Goal: Information Seeking & Learning: Learn about a topic

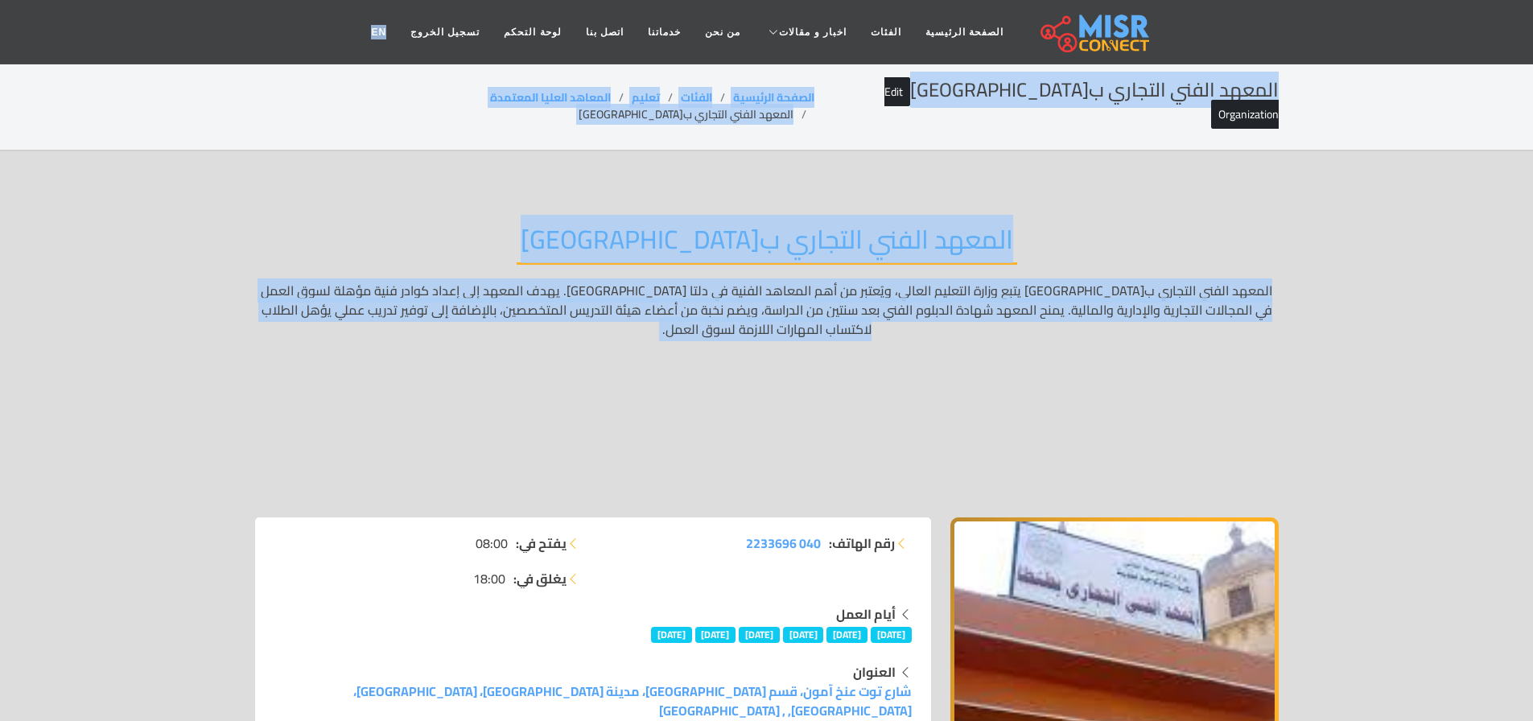
drag, startPoint x: 373, startPoint y: 22, endPoint x: 874, endPoint y: 310, distance: 577.3
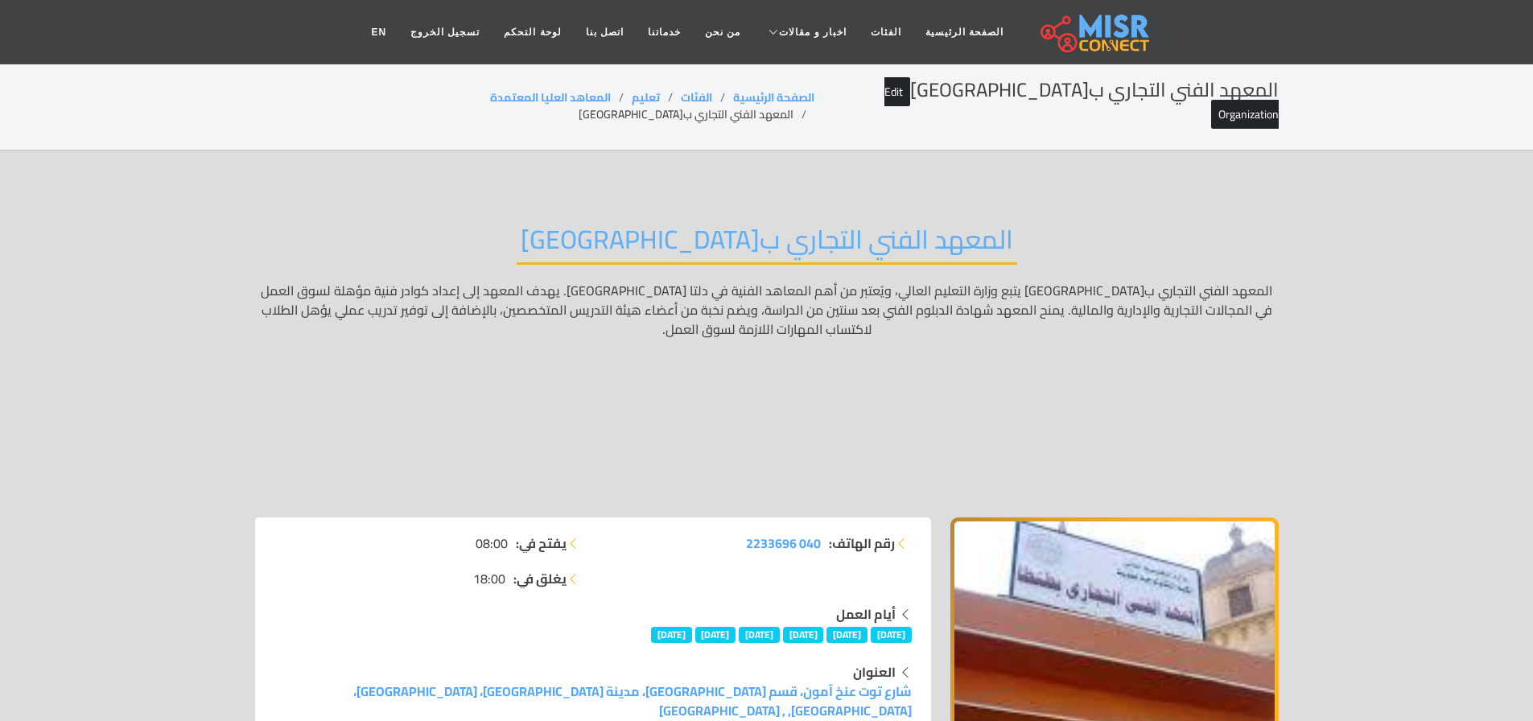
click at [1144, 29] on header "الصفحة الرئيسية الفئات اخبار و مقالات أخبار الرياضة حوادث أخبار دينية اخبار طبي…" at bounding box center [766, 32] width 1533 height 64
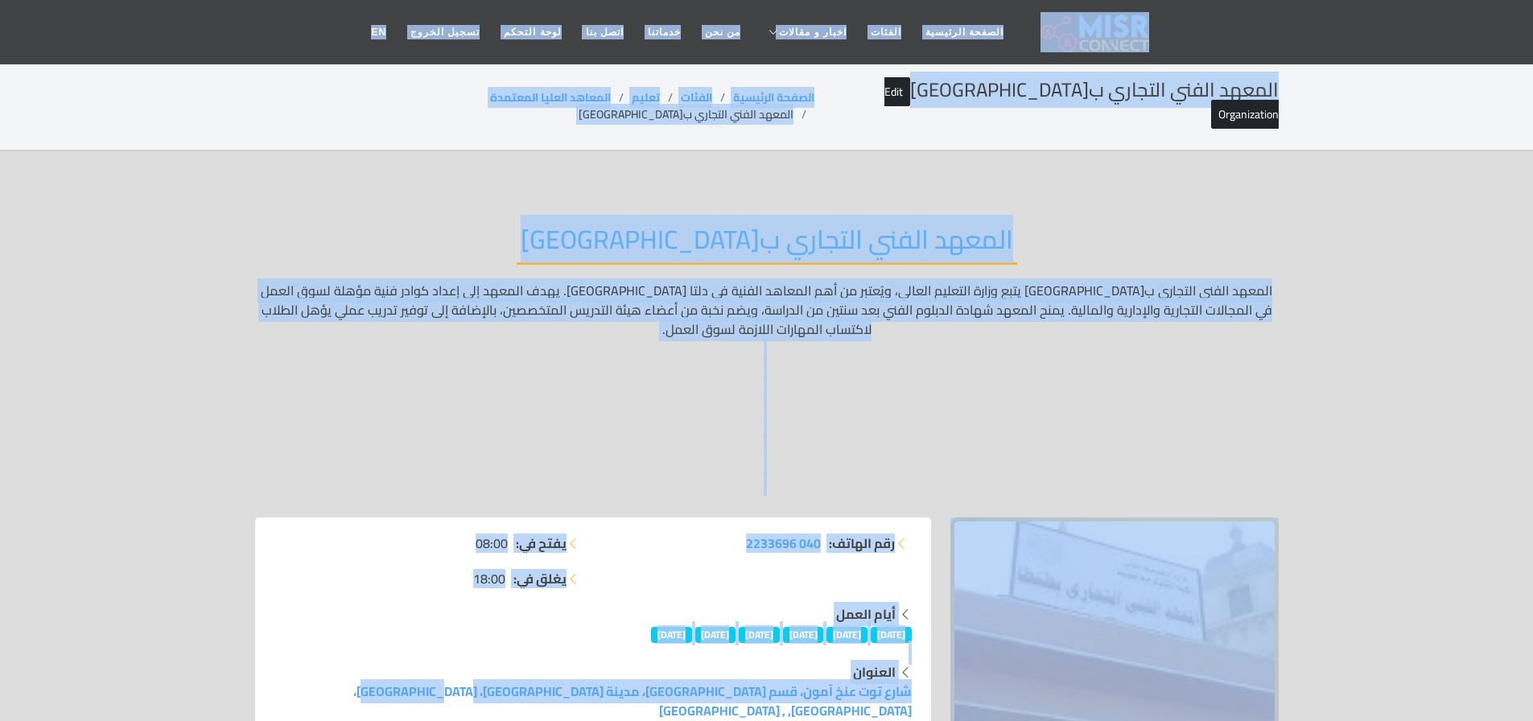
drag, startPoint x: 1144, startPoint y: 29, endPoint x: 546, endPoint y: 664, distance: 872.4
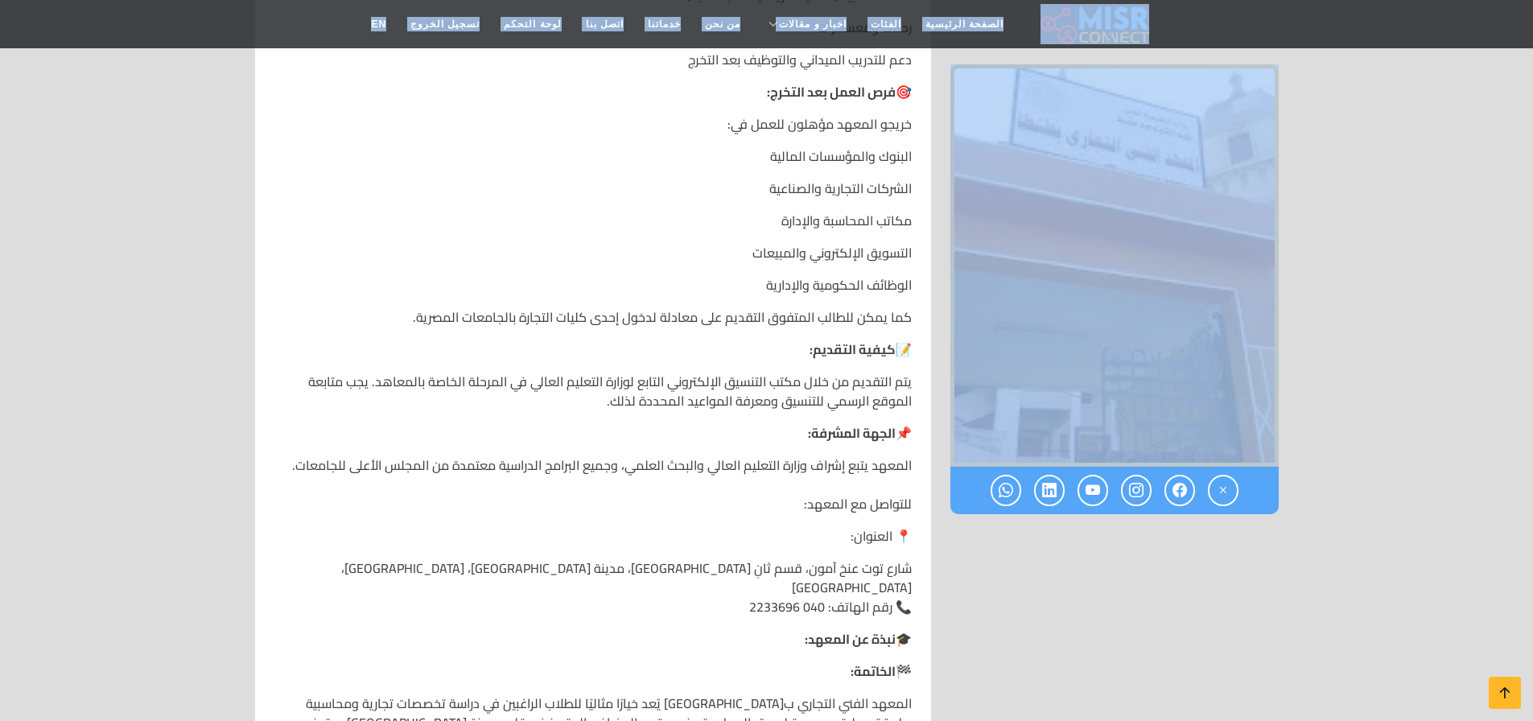
scroll to position [1465, 0]
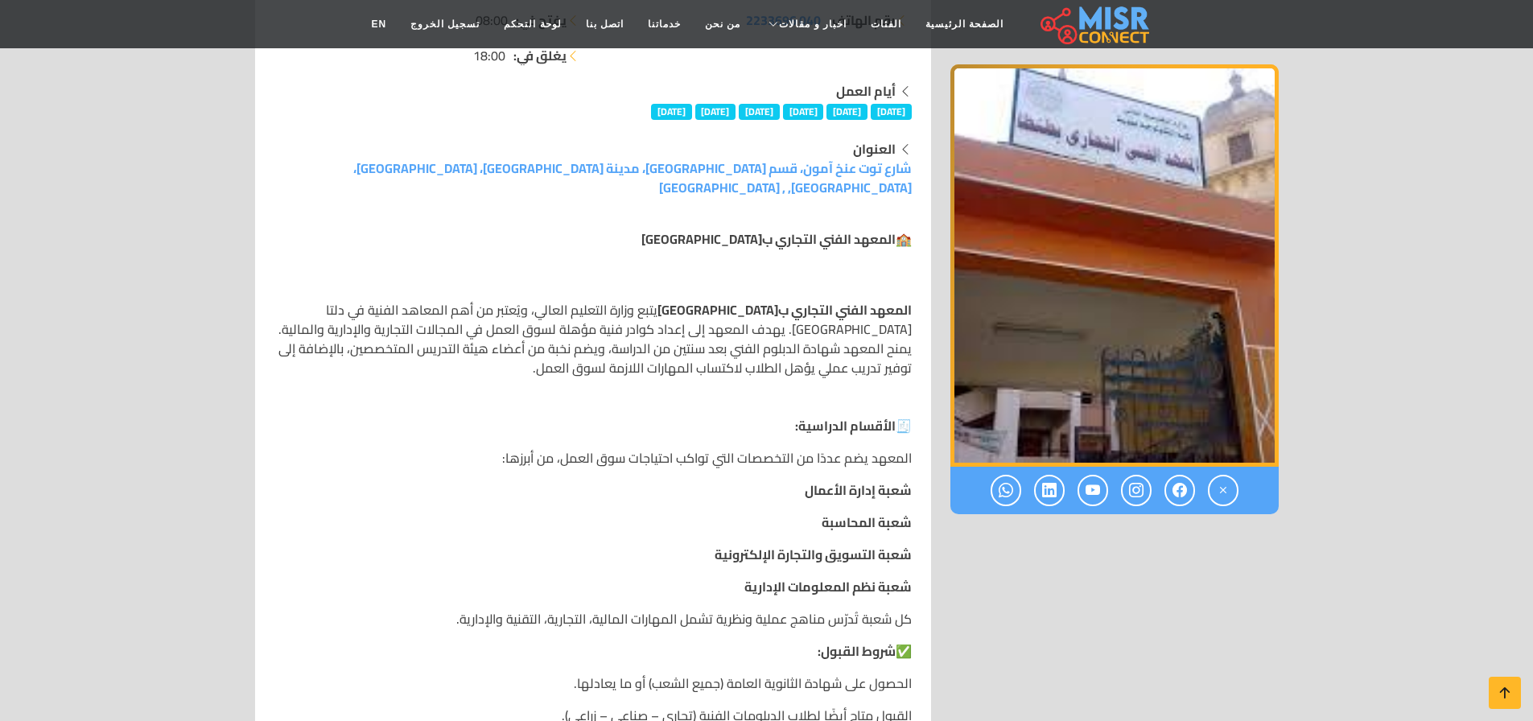
scroll to position [0, 0]
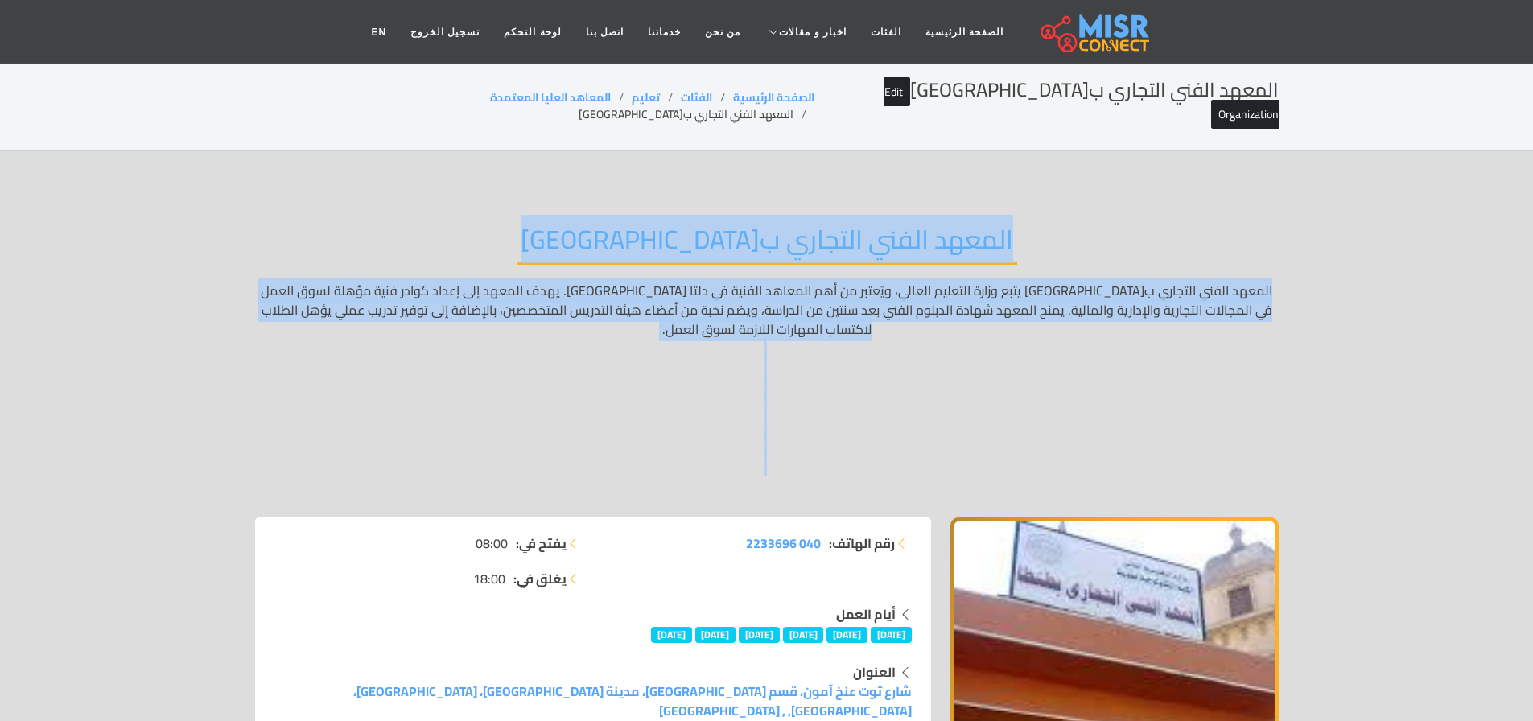
drag, startPoint x: 917, startPoint y: 176, endPoint x: 541, endPoint y: 464, distance: 473.4
click at [541, 464] on div "المعهد الفني التجاري ب[GEOGRAPHIC_DATA] المعهد الفني التجاري ب[GEOGRAPHIC_DATA]…" at bounding box center [766, 359] width 1023 height 318
click at [883, 355] on p "المعهد الفني التجاري ب[GEOGRAPHIC_DATA] يتبع وزارة التعليم العالي، ويُعتبر من أ…" at bounding box center [766, 387] width 1023 height 212
drag, startPoint x: 874, startPoint y: 138, endPoint x: 656, endPoint y: 442, distance: 374.0
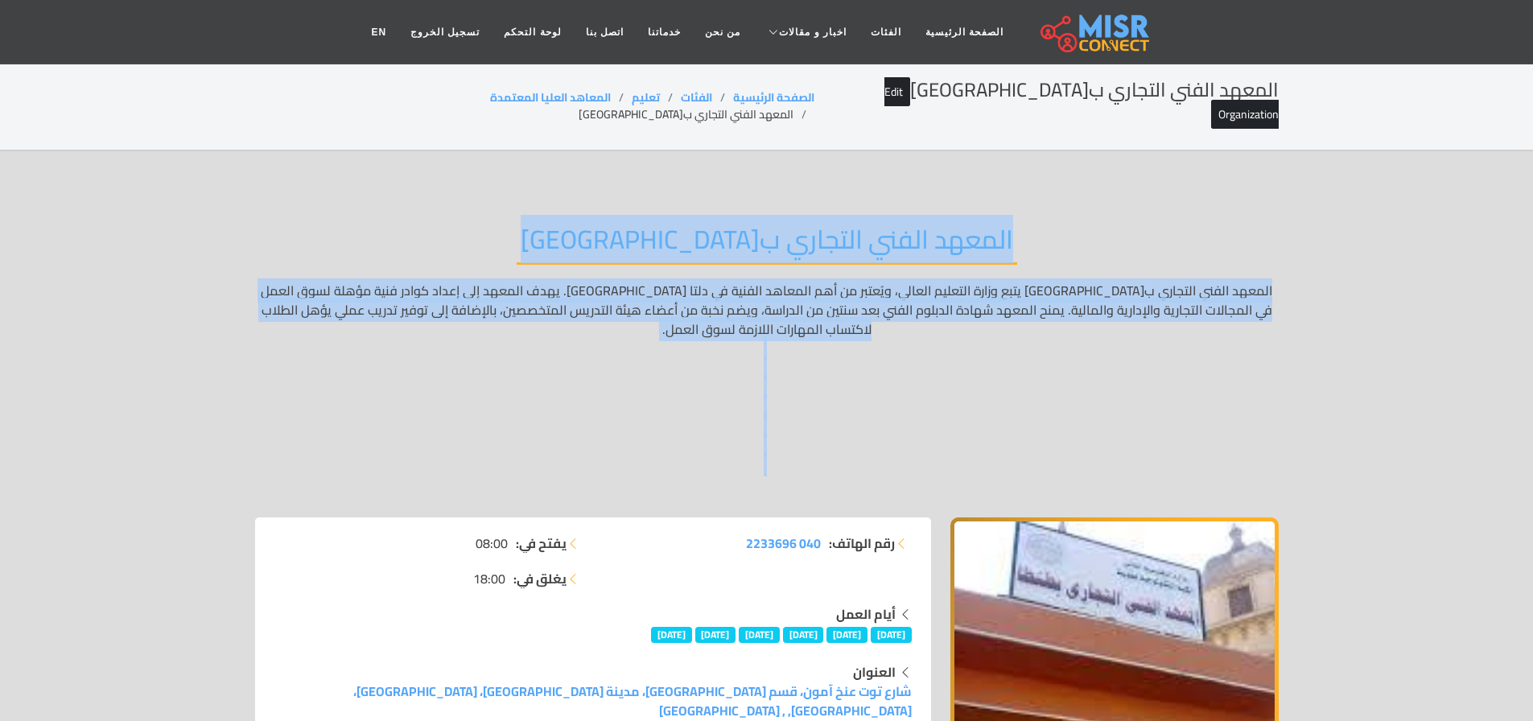
click at [656, 442] on p "المعهد الفني التجاري ب[GEOGRAPHIC_DATA] يتبع وزارة التعليم العالي، ويُعتبر من أ…" at bounding box center [766, 387] width 1023 height 212
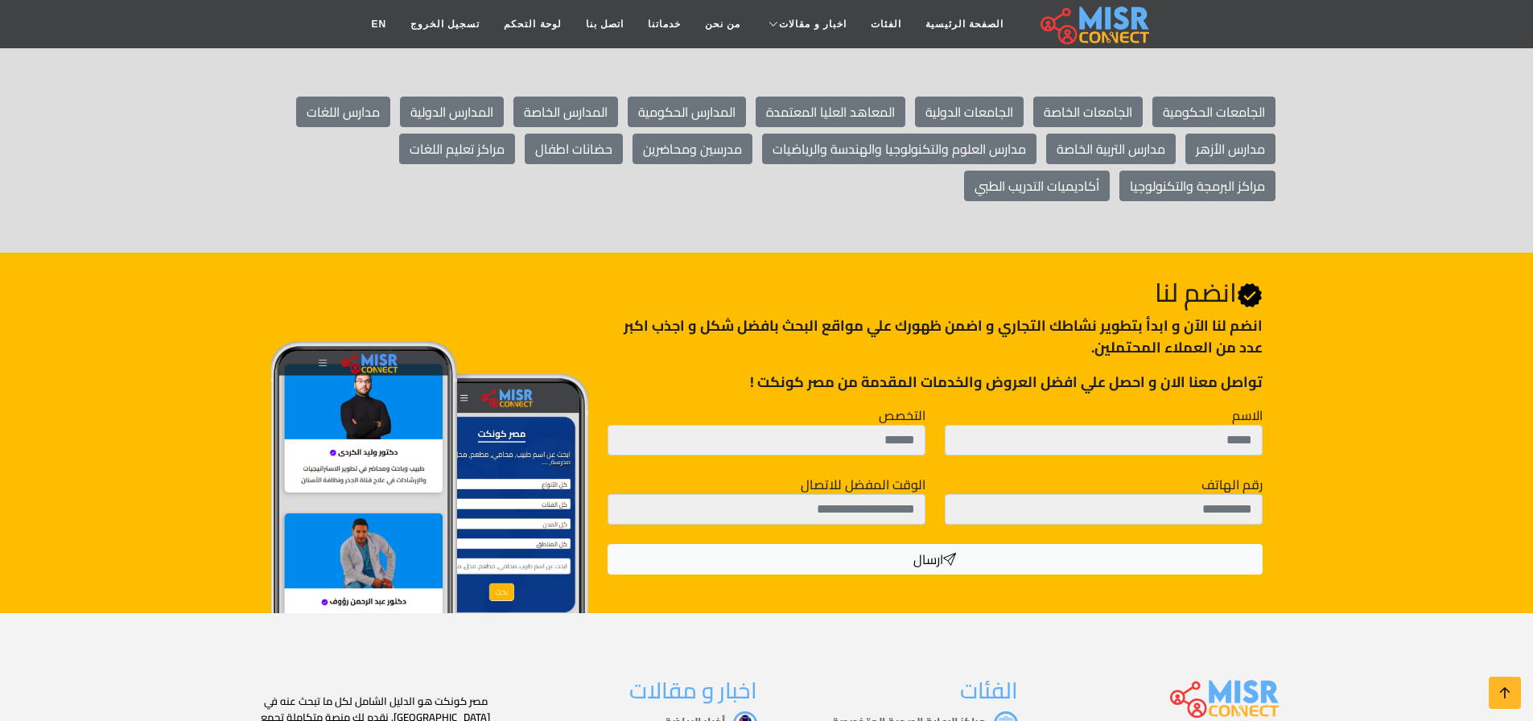
scroll to position [2223, 0]
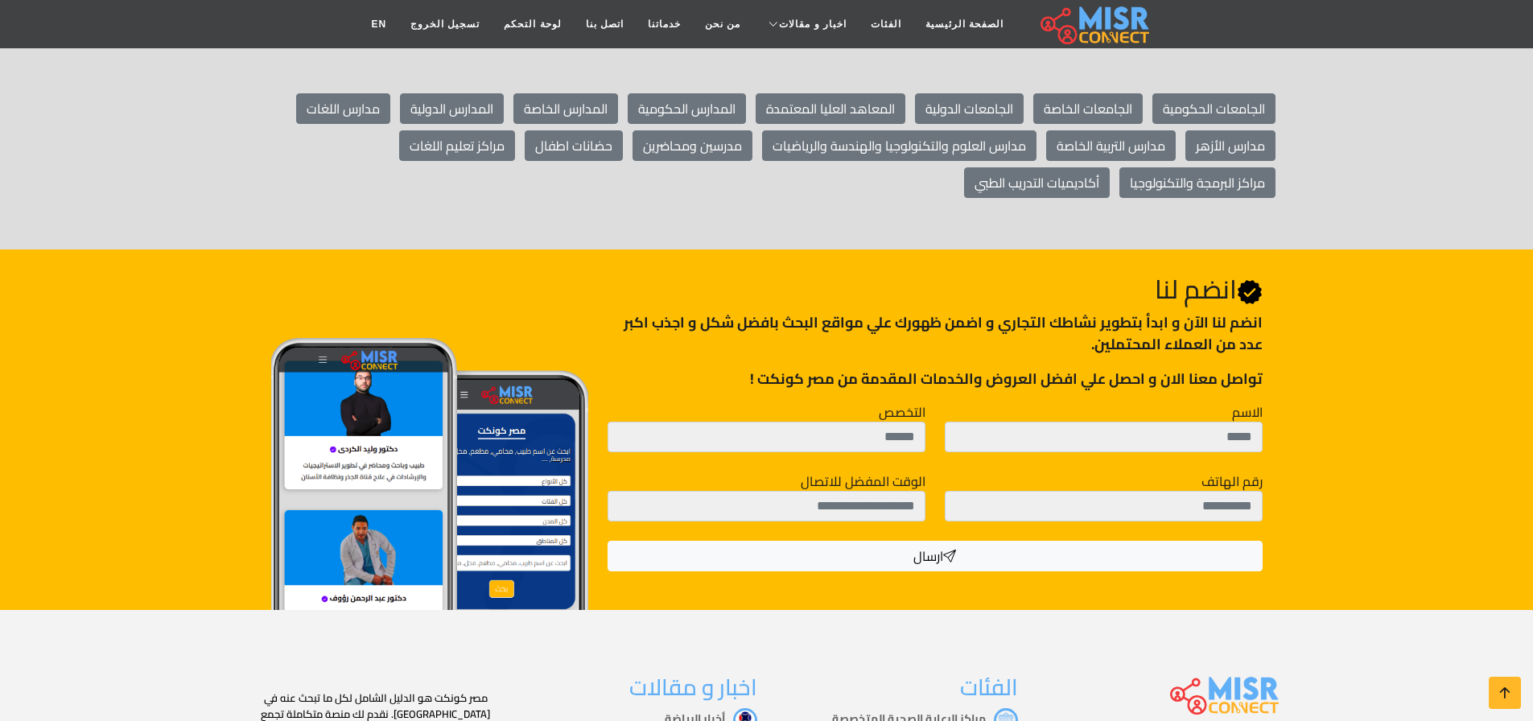
click at [1183, 368] on p "تواصل معنا الان و احصل علي افضل العروض والخدمات المقدمة من مصر كونكت !" at bounding box center [934, 379] width 654 height 22
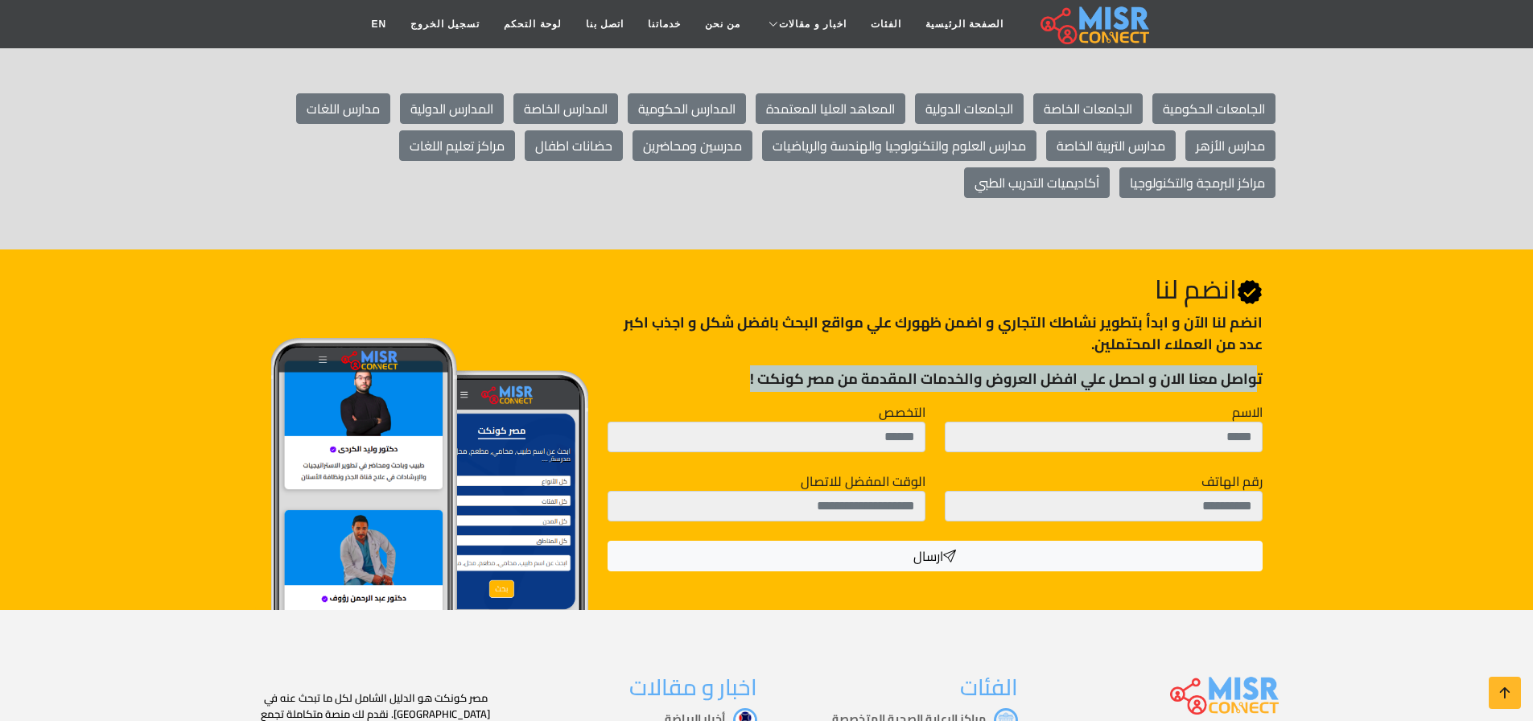
click at [1183, 368] on p "تواصل معنا الان و احصل علي افضل العروض والخدمات المقدمة من مصر كونكت !" at bounding box center [934, 379] width 654 height 22
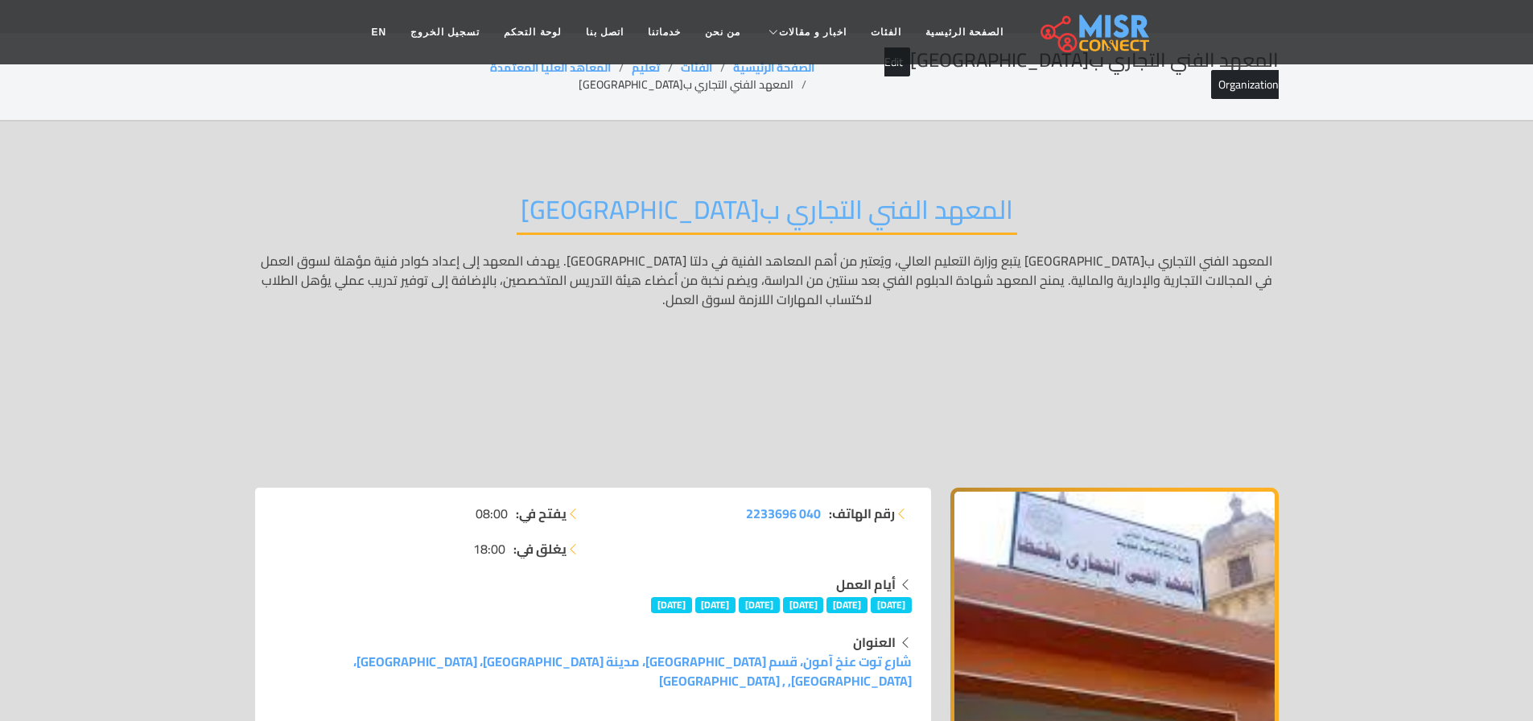
scroll to position [0, 0]
